Goal: Task Accomplishment & Management: Use online tool/utility

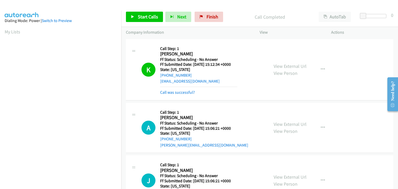
scroll to position [102, 0]
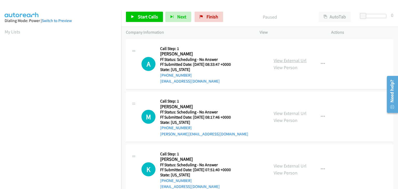
click at [293, 61] on link "View External Url" at bounding box center [290, 61] width 33 height 6
click at [278, 114] on link "View External Url" at bounding box center [290, 113] width 33 height 6
click at [297, 166] on link "View External Url" at bounding box center [290, 166] width 33 height 6
drag, startPoint x: 143, startPoint y: 18, endPoint x: 183, endPoint y: 1, distance: 42.9
click at [143, 18] on span "Start Calls" at bounding box center [148, 17] width 20 height 6
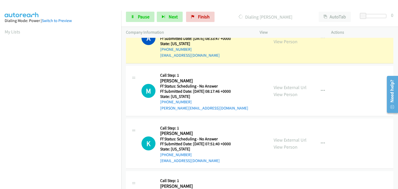
scroll to position [52, 0]
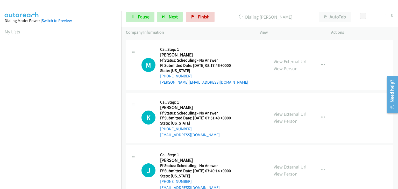
click at [284, 166] on link "View External Url" at bounding box center [290, 167] width 33 height 6
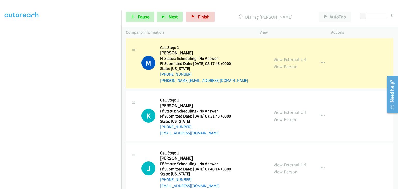
scroll to position [67, 0]
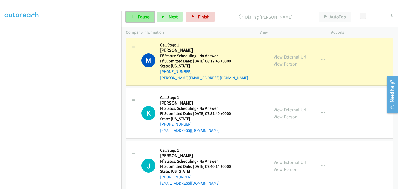
click at [150, 19] on link "Pause" at bounding box center [140, 17] width 29 height 10
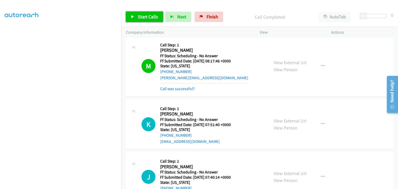
click at [145, 19] on span "Start Calls" at bounding box center [148, 17] width 20 height 6
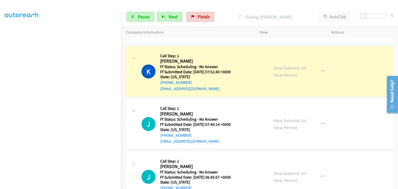
scroll to position [145, 0]
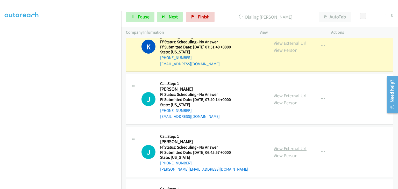
click at [290, 147] on link "View External Url" at bounding box center [290, 149] width 33 height 6
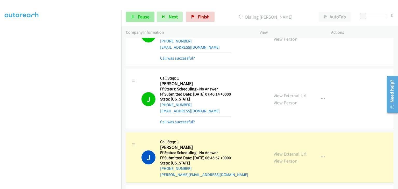
scroll to position [171, 0]
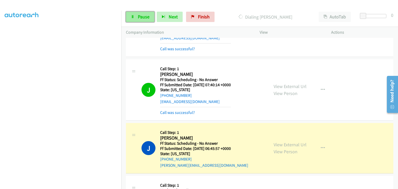
click at [141, 15] on span "Pause" at bounding box center [144, 17] width 12 height 6
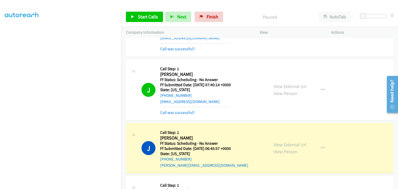
scroll to position [102, 0]
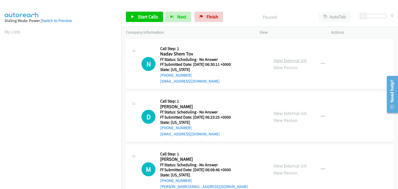
click at [284, 60] on link "View External Url" at bounding box center [290, 61] width 33 height 6
click at [292, 113] on link "View External Url" at bounding box center [290, 113] width 33 height 6
click at [297, 164] on link "View External Url" at bounding box center [290, 166] width 33 height 6
click at [155, 17] on span "Start Calls" at bounding box center [148, 17] width 20 height 6
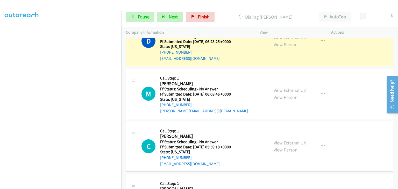
scroll to position [78, 0]
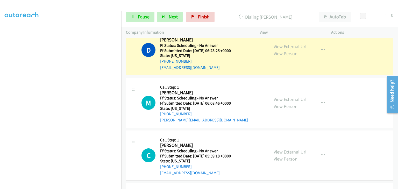
click at [303, 152] on link "View External Url" at bounding box center [290, 152] width 33 height 6
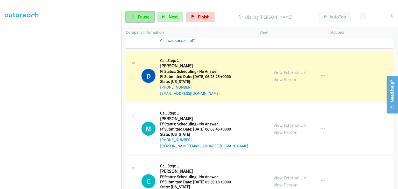
click at [144, 14] on span "Pause" at bounding box center [144, 17] width 12 height 6
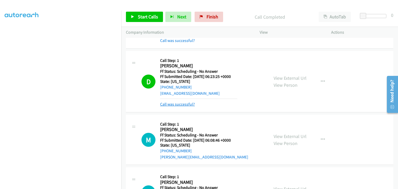
click at [185, 102] on link "Call was successful?" at bounding box center [177, 104] width 35 height 5
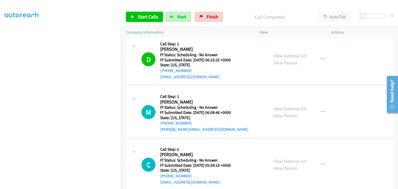
scroll to position [78, 0]
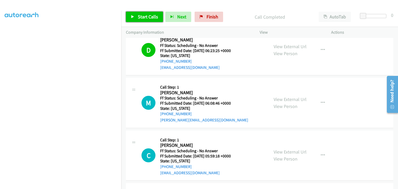
click at [146, 16] on span "Start Calls" at bounding box center [148, 17] width 20 height 6
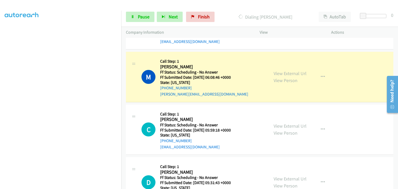
scroll to position [102, 0]
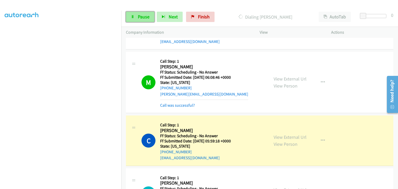
click at [145, 18] on span "Pause" at bounding box center [144, 17] width 12 height 6
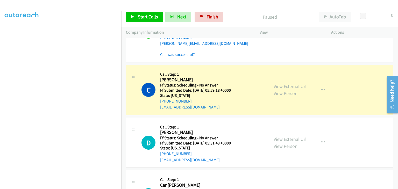
scroll to position [156, 0]
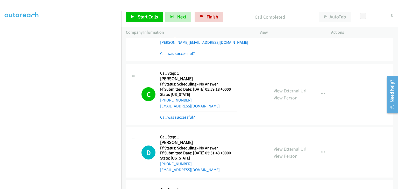
click at [190, 118] on link "Call was successful?" at bounding box center [177, 117] width 35 height 5
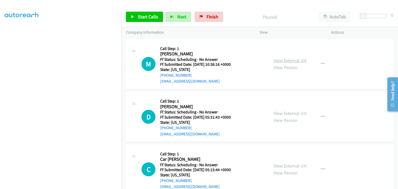
click at [283, 60] on link "View External Url" at bounding box center [290, 61] width 33 height 6
click at [285, 114] on link "View External Url" at bounding box center [290, 113] width 33 height 6
click at [158, 18] on link "Start Calls" at bounding box center [144, 17] width 37 height 10
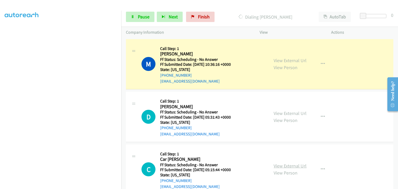
click at [285, 167] on link "View External Url" at bounding box center [290, 166] width 33 height 6
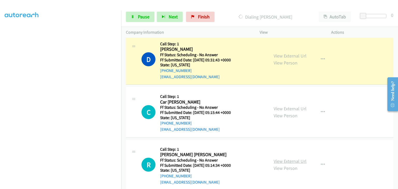
scroll to position [78, 0]
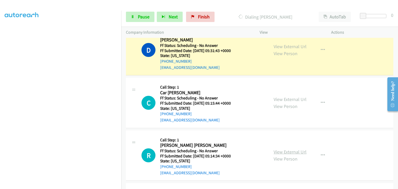
click at [285, 150] on link "View External Url" at bounding box center [290, 152] width 33 height 6
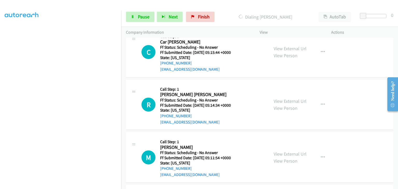
scroll to position [130, 0]
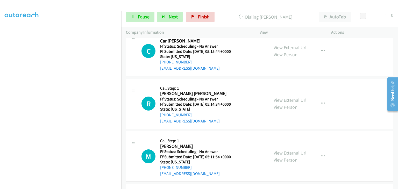
click at [281, 154] on link "View External Url" at bounding box center [290, 153] width 33 height 6
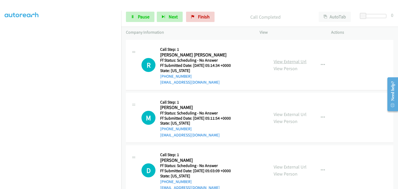
scroll to position [182, 0]
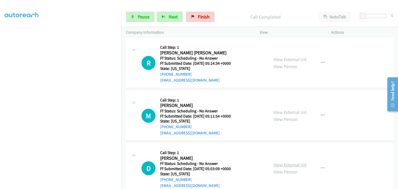
click at [288, 162] on link "View External Url" at bounding box center [290, 165] width 33 height 6
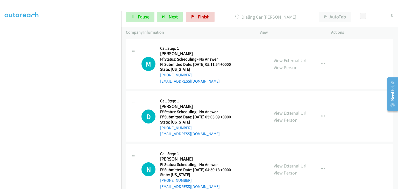
scroll to position [259, 0]
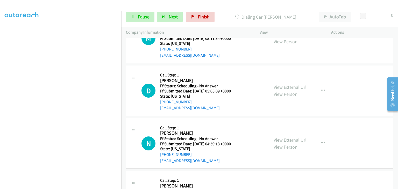
click at [282, 141] on link "View External Url" at bounding box center [290, 140] width 33 height 6
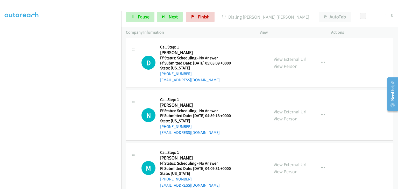
scroll to position [311, 0]
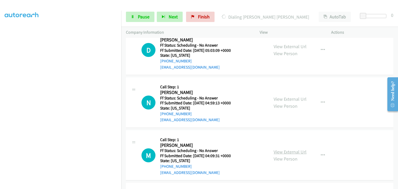
click at [280, 150] on link "View External Url" at bounding box center [290, 152] width 33 height 6
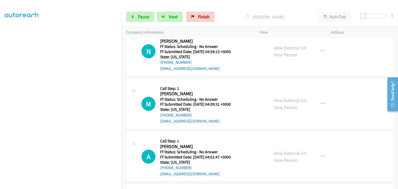
scroll to position [374, 0]
click at [281, 150] on link "View External Url" at bounding box center [290, 153] width 33 height 6
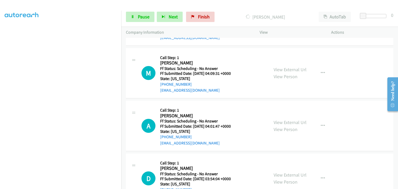
scroll to position [426, 0]
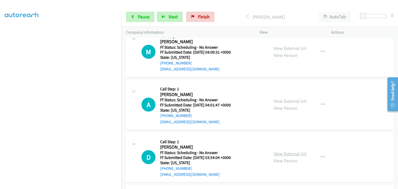
click at [285, 153] on link "View External Url" at bounding box center [290, 154] width 33 height 6
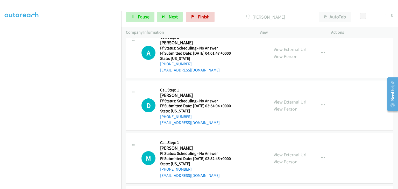
scroll to position [102, 0]
click at [286, 154] on link "View External Url" at bounding box center [290, 155] width 33 height 6
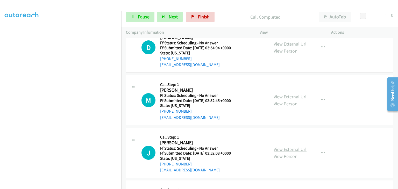
scroll to position [578, 0]
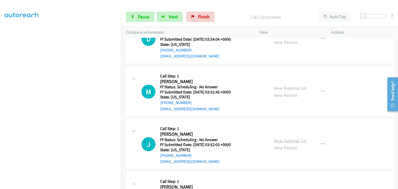
click at [289, 141] on link "View External Url" at bounding box center [290, 141] width 33 height 6
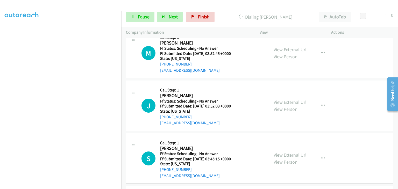
scroll to position [629, 0]
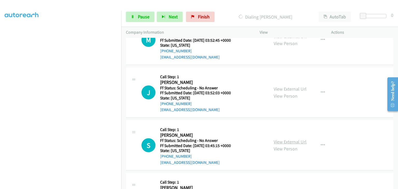
click at [297, 139] on link "View External Url" at bounding box center [290, 142] width 33 height 6
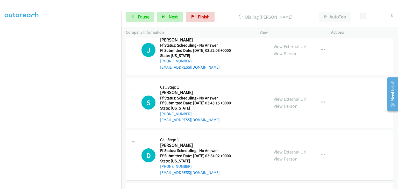
scroll to position [692, 0]
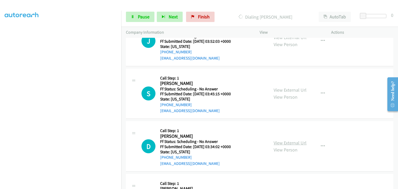
click at [280, 140] on link "View External Url" at bounding box center [290, 143] width 33 height 6
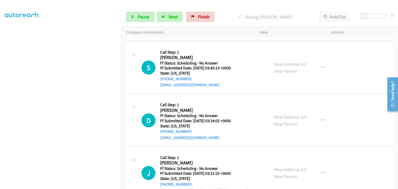
scroll to position [744, 0]
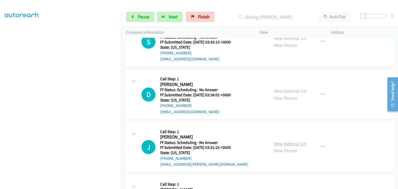
click at [296, 143] on link "View External Url" at bounding box center [290, 144] width 33 height 6
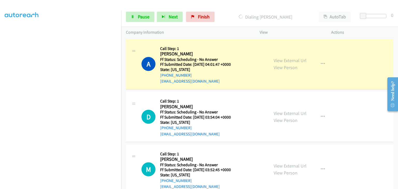
scroll to position [102, 0]
click at [137, 16] on link "Pause" at bounding box center [140, 17] width 29 height 10
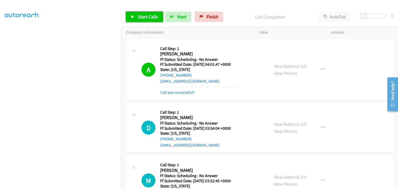
click at [142, 20] on link "Start Calls" at bounding box center [144, 17] width 37 height 10
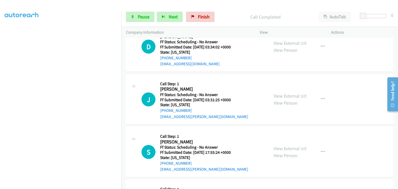
scroll to position [822, 0]
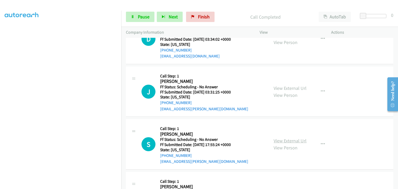
click at [286, 140] on link "View External Url" at bounding box center [290, 141] width 33 height 6
click at [321, 143] on icon "button" at bounding box center [323, 144] width 4 height 4
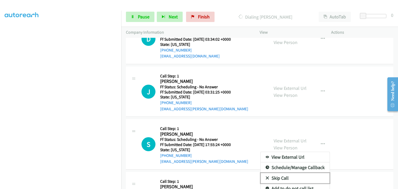
click at [290, 176] on link "Skip Call" at bounding box center [295, 178] width 69 height 10
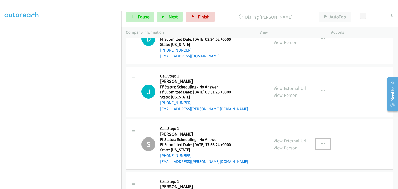
click at [324, 142] on button "button" at bounding box center [323, 144] width 14 height 10
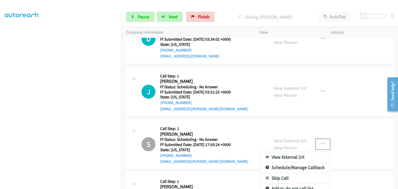
scroll to position [848, 0]
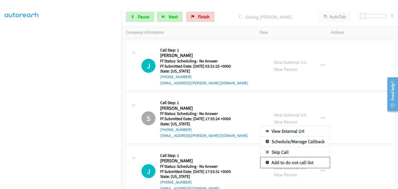
click at [292, 161] on link "Add to do not call list" at bounding box center [295, 163] width 69 height 10
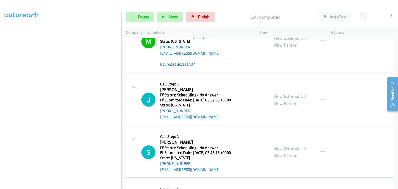
scroll to position [651, 0]
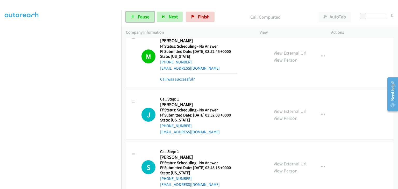
drag, startPoint x: 145, startPoint y: 16, endPoint x: 224, endPoint y: 43, distance: 83.2
click at [145, 16] on span "Pause" at bounding box center [144, 17] width 12 height 6
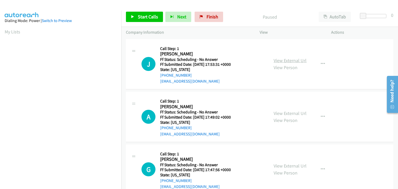
click at [279, 63] on link "View External Url" at bounding box center [290, 61] width 33 height 6
click at [287, 114] on link "View External Url" at bounding box center [290, 113] width 33 height 6
click at [142, 20] on link "Start Calls" at bounding box center [144, 17] width 37 height 10
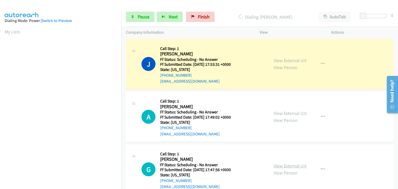
click at [274, 165] on link "View External Url" at bounding box center [290, 166] width 33 height 6
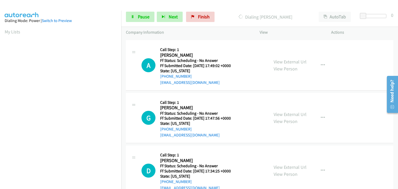
scroll to position [52, 0]
click at [292, 164] on div "View External Url View Person" at bounding box center [290, 171] width 33 height 14
click at [290, 165] on link "View External Url" at bounding box center [290, 167] width 33 height 6
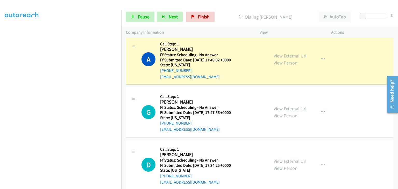
scroll to position [78, 0]
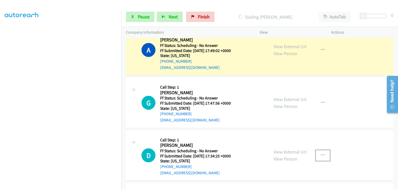
click at [321, 156] on icon "button" at bounding box center [323, 156] width 4 height 4
click at [245, 150] on div at bounding box center [199, 94] width 398 height 189
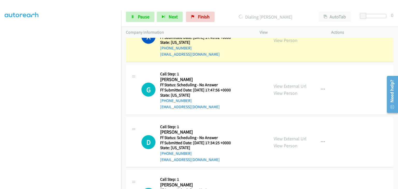
scroll to position [104, 0]
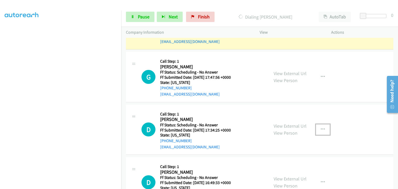
click at [316, 130] on button "button" at bounding box center [323, 129] width 14 height 10
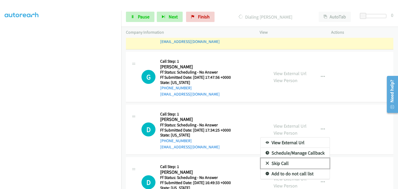
click at [293, 165] on link "Skip Call" at bounding box center [295, 163] width 69 height 10
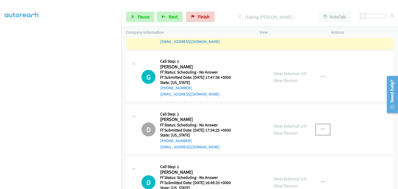
click at [321, 129] on icon "button" at bounding box center [323, 130] width 4 height 4
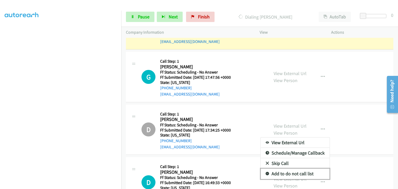
drag, startPoint x: 294, startPoint y: 176, endPoint x: 306, endPoint y: 165, distance: 15.8
click at [294, 175] on link "Add to do not call list" at bounding box center [295, 174] width 69 height 10
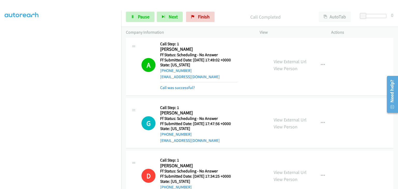
scroll to position [78, 0]
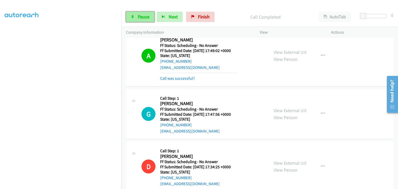
click at [129, 17] on link "Pause" at bounding box center [140, 17] width 29 height 10
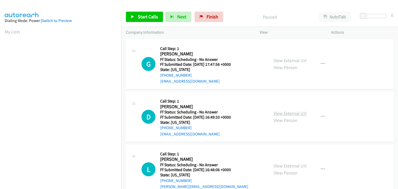
click at [299, 110] on link "View External Url" at bounding box center [290, 113] width 33 height 6
click at [140, 15] on span "Start Calls" at bounding box center [148, 17] width 20 height 6
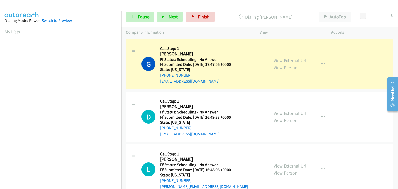
click at [279, 165] on link "View External Url" at bounding box center [290, 166] width 33 height 6
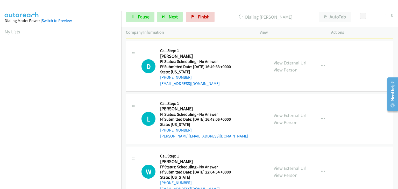
scroll to position [52, 0]
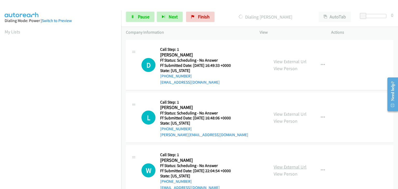
click at [289, 165] on link "View External Url" at bounding box center [290, 167] width 33 height 6
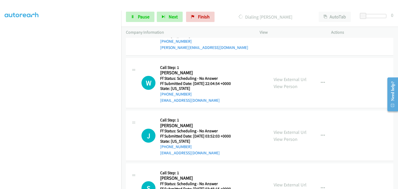
scroll to position [156, 0]
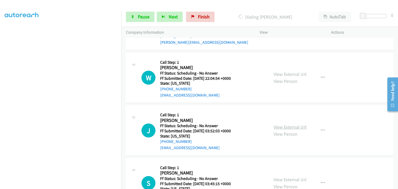
click at [278, 126] on link "View External Url" at bounding box center [290, 127] width 33 height 6
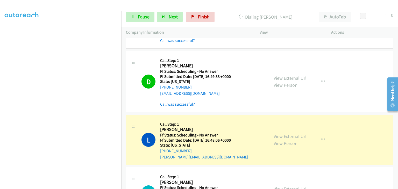
scroll to position [102, 0]
click at [185, 102] on link "Call was successful?" at bounding box center [177, 104] width 35 height 5
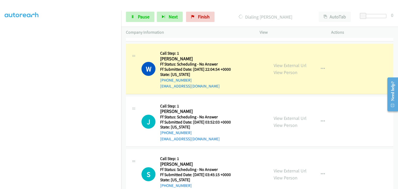
scroll to position [182, 0]
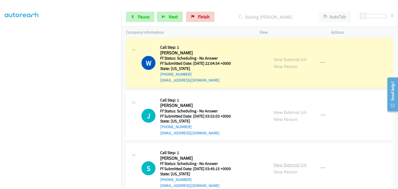
click at [283, 162] on link "View External Url" at bounding box center [290, 165] width 33 height 6
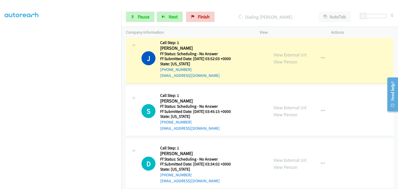
scroll to position [259, 0]
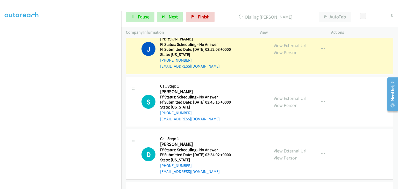
click at [289, 148] on link "View External Url" at bounding box center [290, 151] width 33 height 6
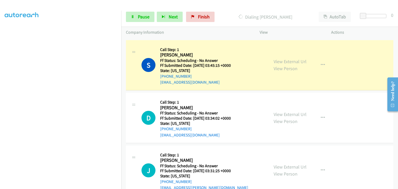
scroll to position [311, 0]
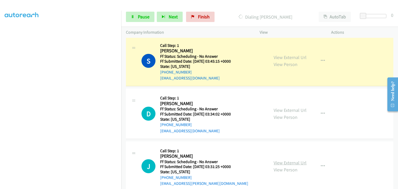
click at [285, 161] on link "View External Url" at bounding box center [290, 163] width 33 height 6
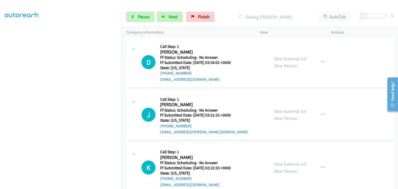
scroll to position [363, 0]
click at [296, 162] on link "View External Url" at bounding box center [290, 164] width 33 height 6
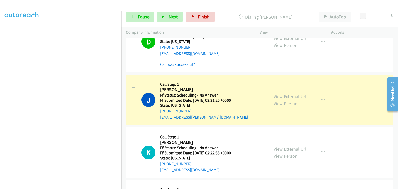
scroll to position [102, 0]
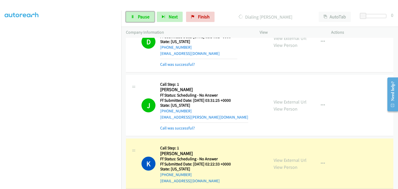
drag, startPoint x: 137, startPoint y: 19, endPoint x: 116, endPoint y: 45, distance: 33.0
click at [137, 19] on link "Pause" at bounding box center [140, 17] width 29 height 10
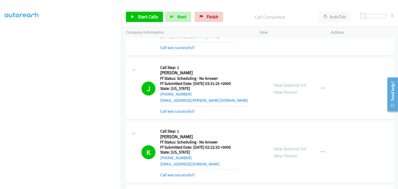
scroll to position [426, 0]
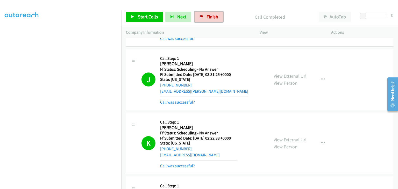
drag, startPoint x: 208, startPoint y: 19, endPoint x: 212, endPoint y: 34, distance: 15.3
click at [208, 19] on span "Finish" at bounding box center [213, 17] width 12 height 6
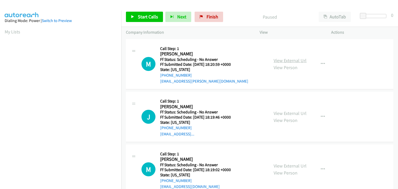
click at [277, 62] on link "View External Url" at bounding box center [290, 61] width 33 height 6
click at [145, 15] on span "Start Calls" at bounding box center [148, 17] width 20 height 6
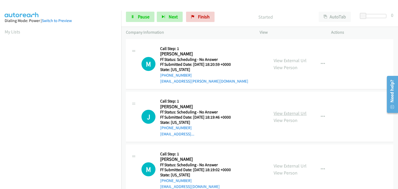
click at [278, 113] on link "View External Url" at bounding box center [290, 113] width 33 height 6
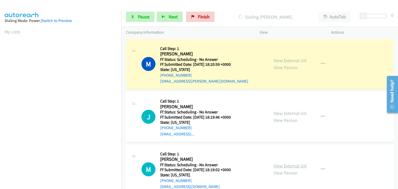
click at [295, 166] on link "View External Url" at bounding box center [290, 166] width 33 height 6
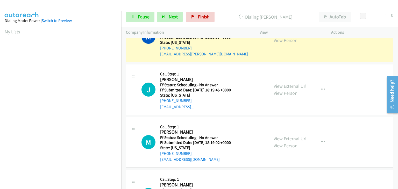
scroll to position [52, 0]
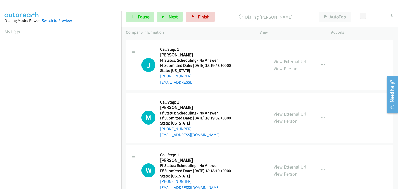
click at [293, 166] on link "View External Url" at bounding box center [290, 167] width 33 height 6
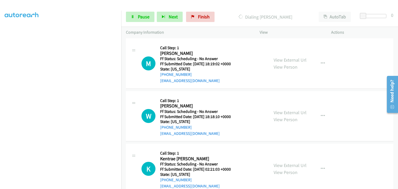
scroll to position [130, 0]
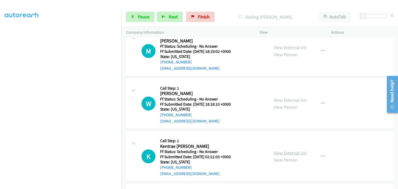
click at [290, 155] on link "View External Url" at bounding box center [290, 153] width 33 height 6
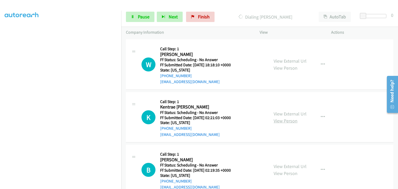
scroll to position [193, 0]
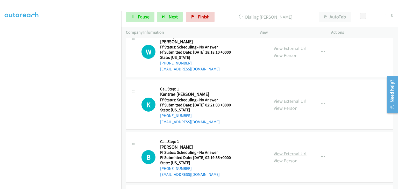
click at [296, 152] on link "View External Url" at bounding box center [290, 154] width 33 height 6
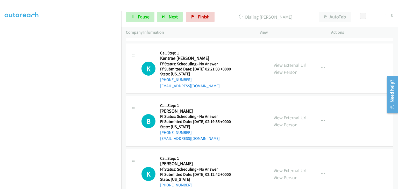
scroll to position [245, 0]
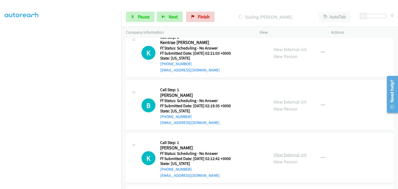
click at [281, 154] on link "View External Url" at bounding box center [290, 155] width 33 height 6
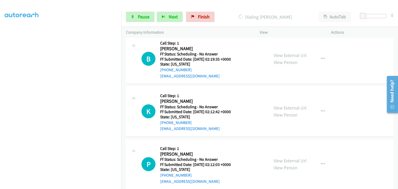
scroll to position [307, 0]
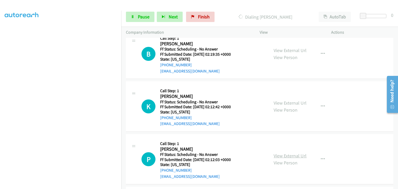
click at [286, 154] on link "View External Url" at bounding box center [290, 156] width 33 height 6
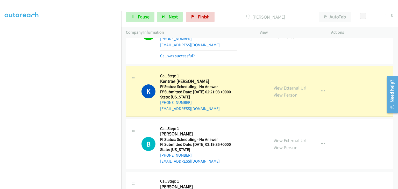
scroll to position [241, 0]
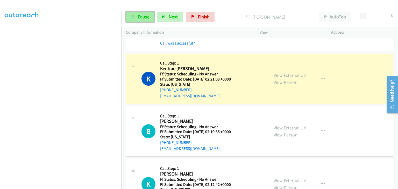
click at [142, 16] on span "Pause" at bounding box center [144, 17] width 12 height 6
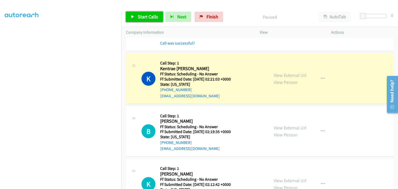
drag, startPoint x: 148, startPoint y: 20, endPoint x: 164, endPoint y: 15, distance: 16.9
click at [149, 20] on link "Start Calls" at bounding box center [144, 17] width 37 height 10
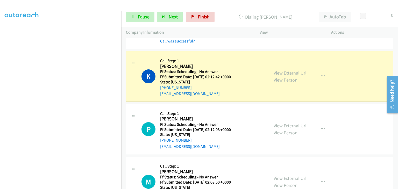
scroll to position [396, 0]
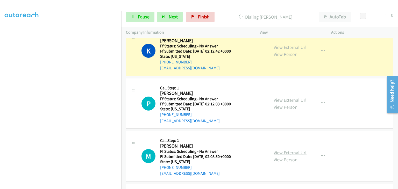
click at [294, 151] on link "View External Url" at bounding box center [290, 153] width 33 height 6
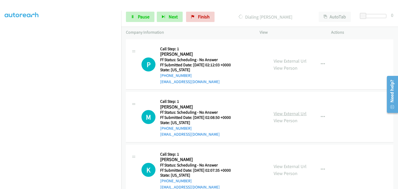
scroll to position [448, 0]
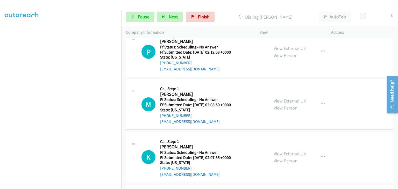
click at [278, 152] on link "View External Url" at bounding box center [290, 154] width 33 height 6
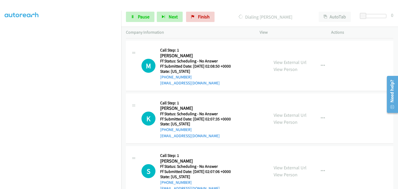
scroll to position [500, 0]
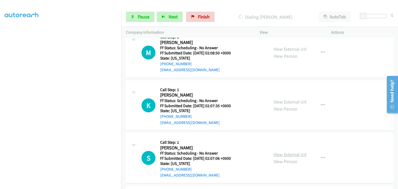
click at [299, 152] on link "View External Url" at bounding box center [290, 155] width 33 height 6
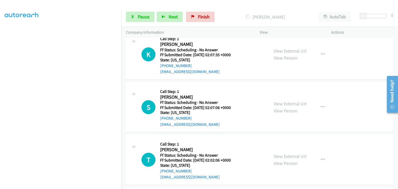
scroll to position [563, 0]
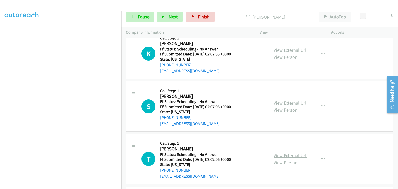
click at [292, 153] on link "View External Url" at bounding box center [290, 156] width 33 height 6
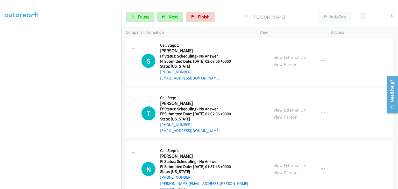
scroll to position [615, 0]
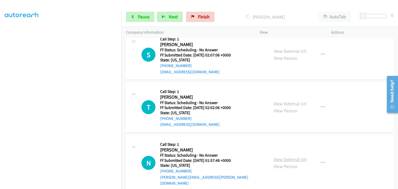
click at [291, 157] on link "View External Url" at bounding box center [290, 160] width 33 height 6
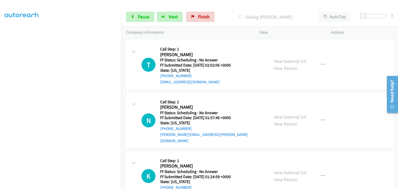
scroll to position [677, 0]
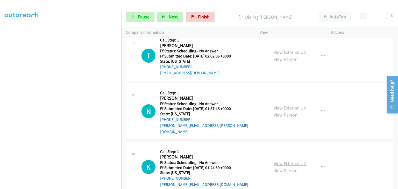
click at [276, 161] on link "View External Url" at bounding box center [290, 164] width 33 height 6
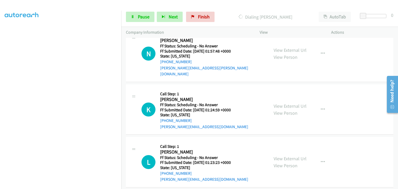
scroll to position [766, 0]
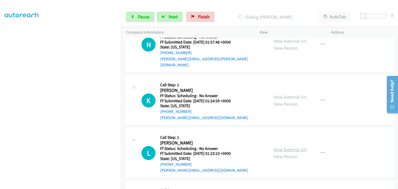
click at [290, 147] on link "View External Url" at bounding box center [290, 150] width 33 height 6
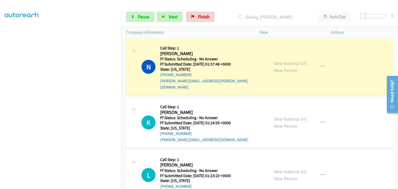
scroll to position [102, 0]
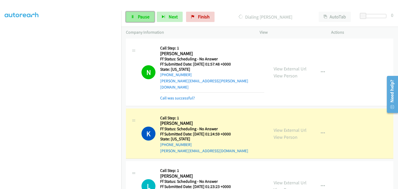
click at [142, 18] on span "Pause" at bounding box center [144, 17] width 12 height 6
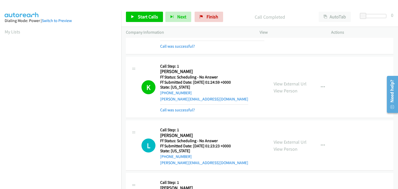
scroll to position [844, 0]
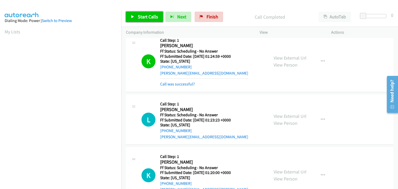
click at [146, 18] on span "Start Calls" at bounding box center [148, 17] width 20 height 6
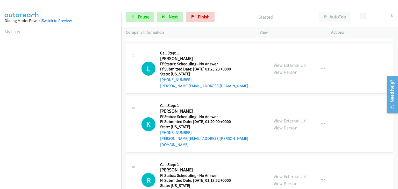
scroll to position [896, 0]
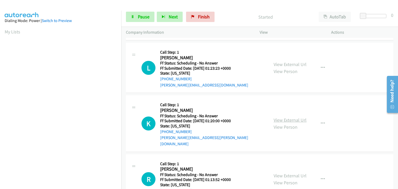
click at [304, 117] on link "View External Url" at bounding box center [290, 120] width 33 height 6
click at [283, 173] on link "View External Url" at bounding box center [290, 176] width 33 height 6
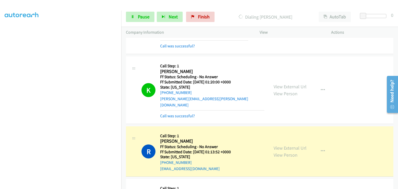
scroll to position [948, 0]
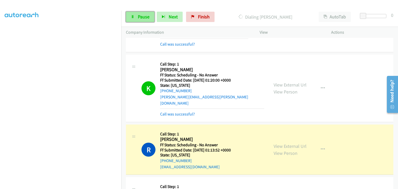
click at [135, 16] on link "Pause" at bounding box center [140, 17] width 29 height 10
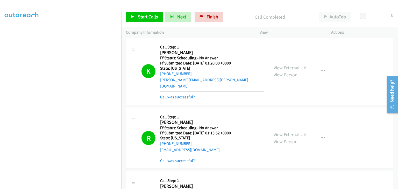
scroll to position [974, 0]
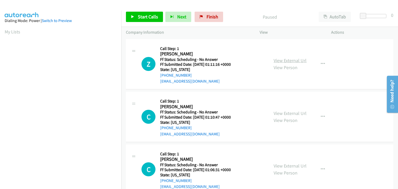
click at [275, 60] on link "View External Url" at bounding box center [290, 61] width 33 height 6
click at [288, 115] on link "View External Url" at bounding box center [290, 113] width 33 height 6
click at [292, 163] on link "View External Url" at bounding box center [290, 166] width 33 height 6
drag, startPoint x: 142, startPoint y: 16, endPoint x: 218, endPoint y: 38, distance: 79.6
click at [142, 16] on span "Start Calls" at bounding box center [148, 17] width 20 height 6
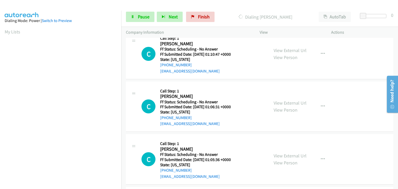
scroll to position [78, 0]
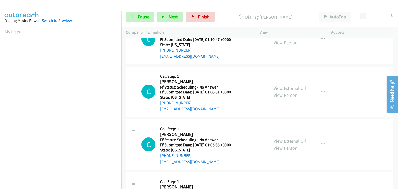
click at [289, 140] on link "View External Url" at bounding box center [290, 141] width 33 height 6
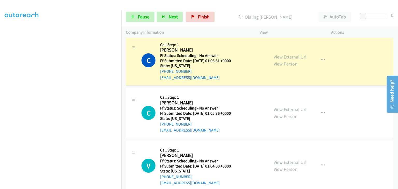
scroll to position [141, 0]
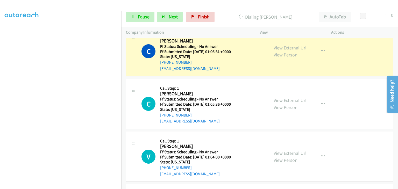
click at [296, 156] on div "View External Url View Person" at bounding box center [290, 157] width 33 height 14
click at [276, 155] on link "View External Url" at bounding box center [290, 153] width 33 height 6
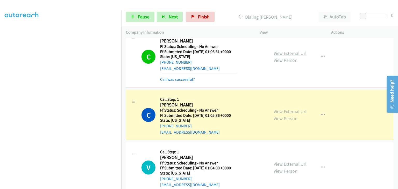
click at [280, 50] on link "View External Url" at bounding box center [290, 53] width 33 height 6
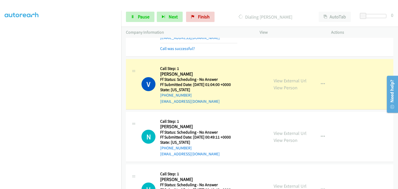
scroll to position [244, 0]
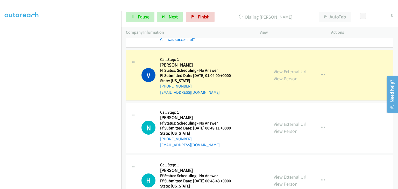
click at [277, 123] on link "View External Url" at bounding box center [290, 124] width 33 height 6
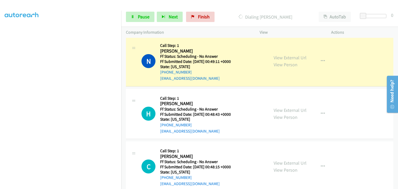
scroll to position [102, 0]
click at [283, 111] on link "View External Url" at bounding box center [290, 110] width 33 height 6
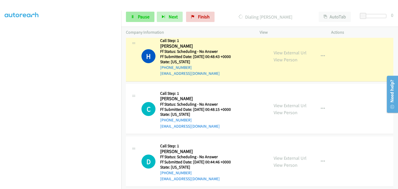
scroll to position [400, 0]
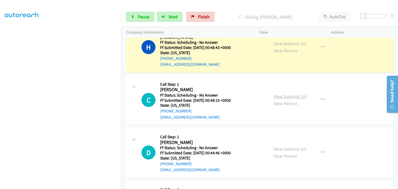
click at [287, 96] on link "View External Url" at bounding box center [290, 97] width 33 height 6
click at [280, 149] on link "View External Url" at bounding box center [290, 149] width 33 height 6
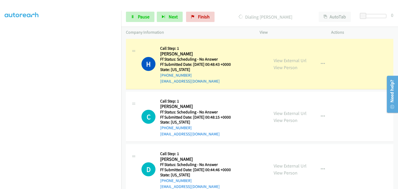
scroll to position [374, 0]
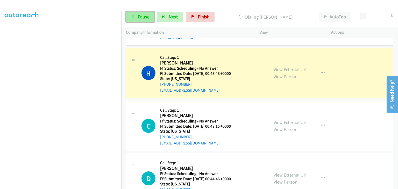
click at [139, 19] on span "Pause" at bounding box center [144, 17] width 12 height 6
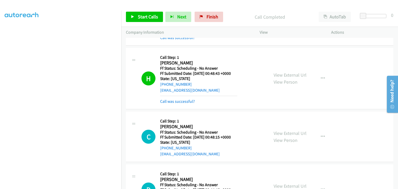
drag, startPoint x: 177, startPoint y: 102, endPoint x: 195, endPoint y: 100, distance: 17.5
click at [177, 102] on link "Call was successful?" at bounding box center [177, 101] width 35 height 5
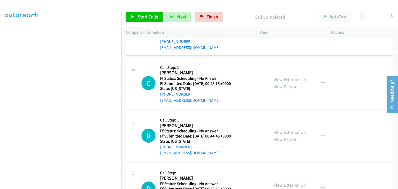
scroll to position [426, 0]
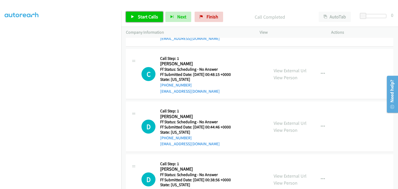
click at [142, 16] on span "Start Calls" at bounding box center [148, 17] width 20 height 6
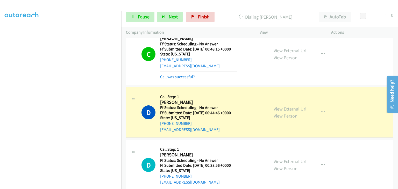
scroll to position [504, 0]
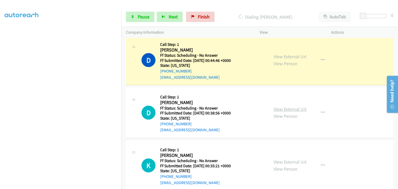
click at [275, 110] on link "View External Url" at bounding box center [290, 109] width 33 height 6
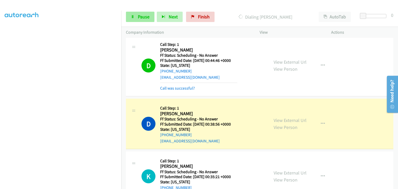
scroll to position [102, 0]
click at [141, 13] on link "Pause" at bounding box center [140, 17] width 29 height 10
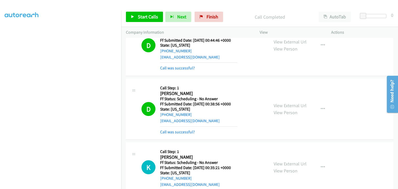
scroll to position [556, 0]
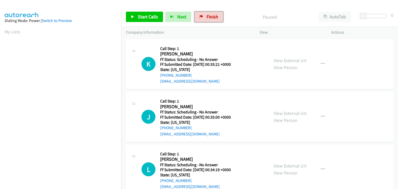
drag, startPoint x: 200, startPoint y: 16, endPoint x: 216, endPoint y: 33, distance: 23.9
click at [200, 16] on icon at bounding box center [202, 17] width 4 height 4
